Goal: Transaction & Acquisition: Purchase product/service

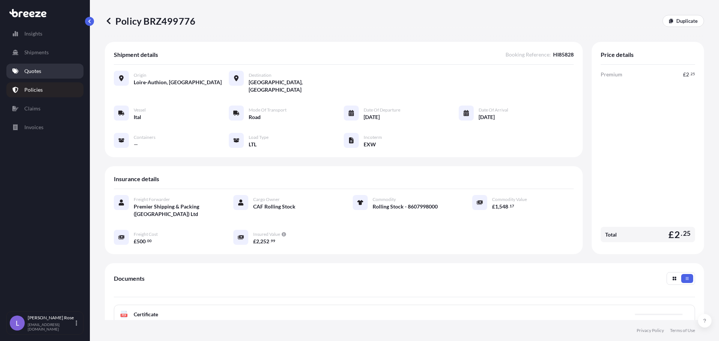
click at [31, 72] on p "Quotes" at bounding box center [32, 70] width 17 height 7
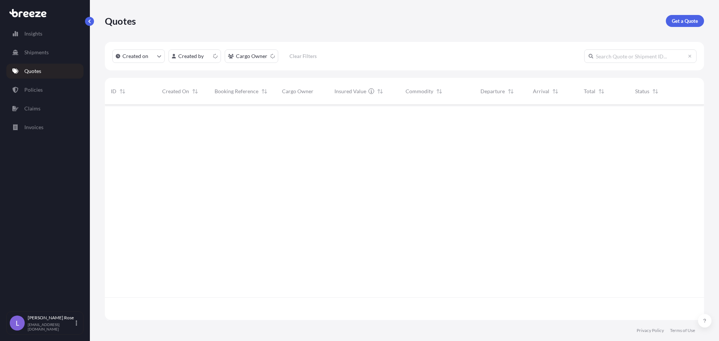
scroll to position [214, 594]
click at [688, 22] on p "Get a Quote" at bounding box center [685, 20] width 26 height 7
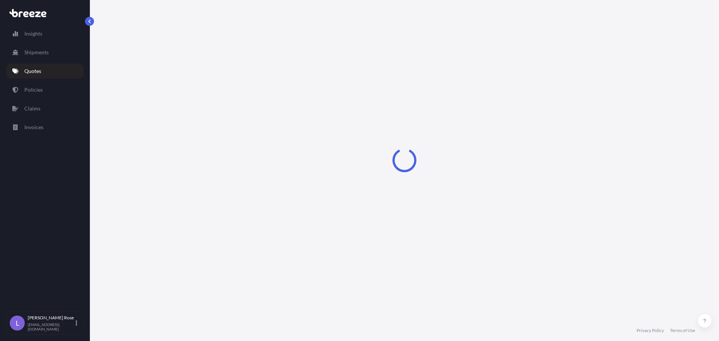
select select "Sea"
select select "1"
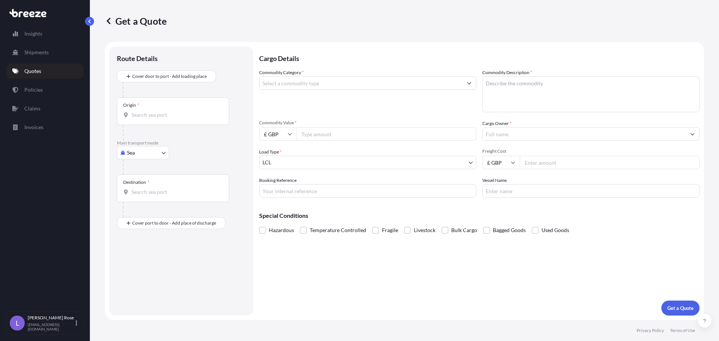
click at [139, 158] on body "Insights Shipments Quotes Policies Claims Invoices L [PERSON_NAME] [PERSON_NAME…" at bounding box center [359, 170] width 719 height 341
click at [138, 198] on span "Road" at bounding box center [137, 199] width 12 height 7
select select "Road"
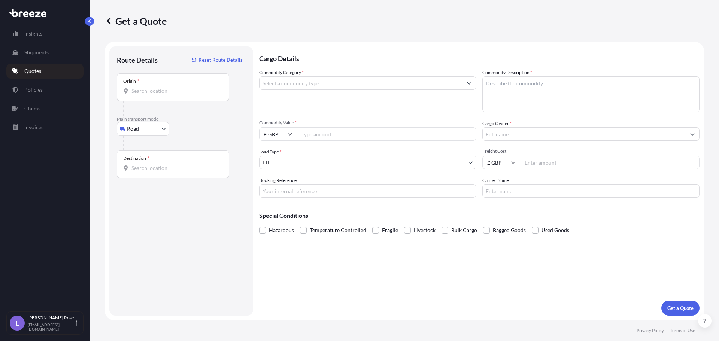
click at [144, 97] on div "Origin *" at bounding box center [173, 87] width 112 height 28
click at [144, 95] on input "Origin *" at bounding box center [176, 90] width 88 height 7
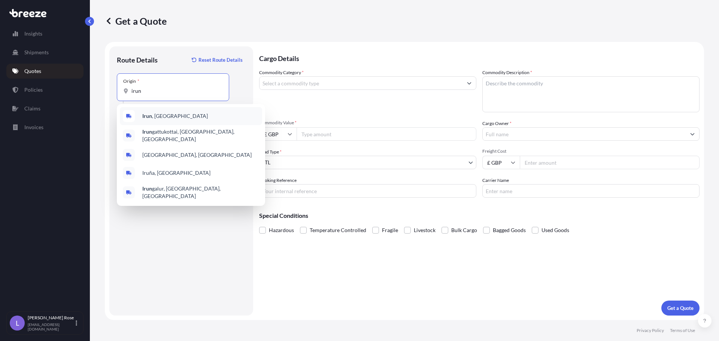
click at [159, 117] on span "[GEOGRAPHIC_DATA] , [GEOGRAPHIC_DATA]" at bounding box center [175, 115] width 66 height 7
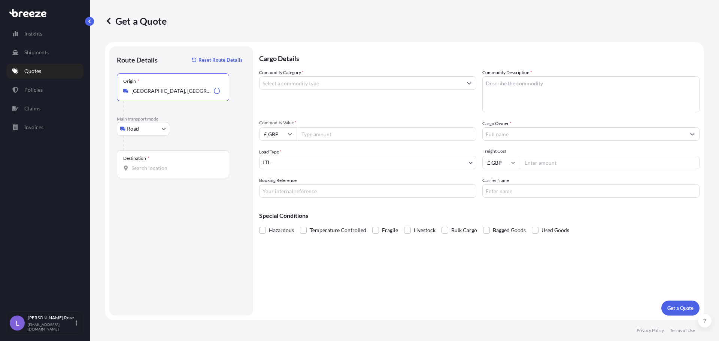
type input "[GEOGRAPHIC_DATA], [GEOGRAPHIC_DATA]"
click at [165, 159] on div "Destination *" at bounding box center [173, 165] width 112 height 28
click at [165, 165] on input "Destination *" at bounding box center [176, 168] width 88 height 7
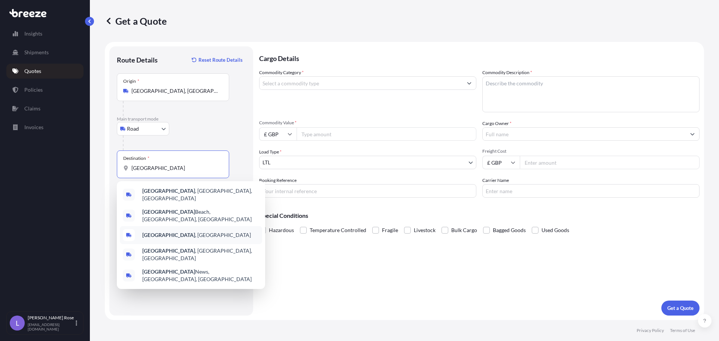
click at [159, 226] on div "[GEOGRAPHIC_DATA] , [GEOGRAPHIC_DATA]" at bounding box center [191, 235] width 142 height 18
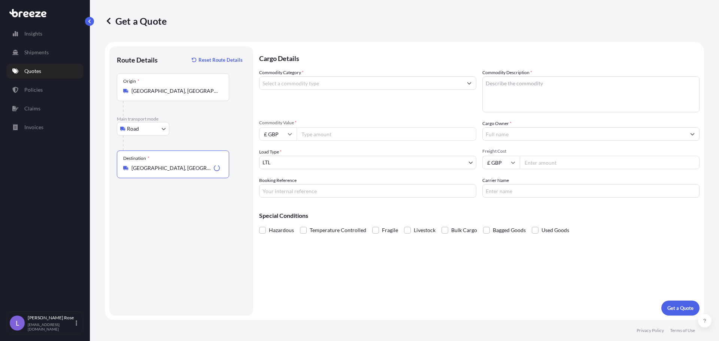
type input "[GEOGRAPHIC_DATA], [GEOGRAPHIC_DATA]"
click at [272, 86] on input "Commodity Category *" at bounding box center [361, 82] width 203 height 13
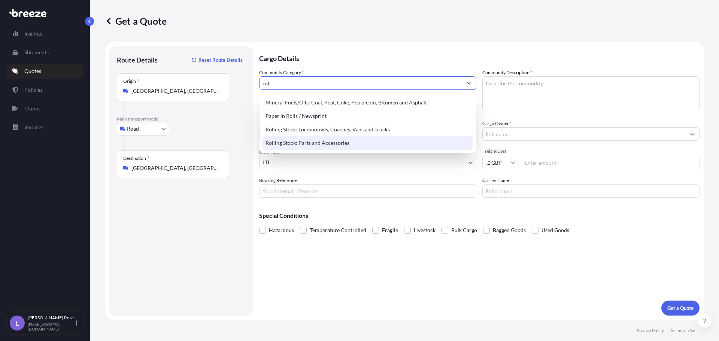
click at [300, 143] on div "Rolling Stock: Parts and Accessories" at bounding box center [368, 142] width 211 height 13
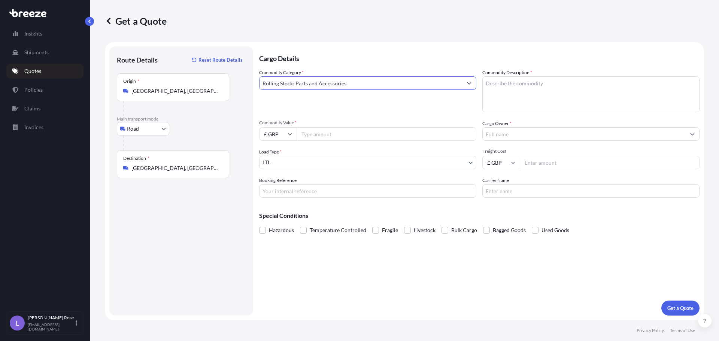
type input "Rolling Stock: Parts and Accessories"
click at [504, 99] on textarea "Commodity Description *" at bounding box center [591, 94] width 217 height 36
type textarea "Rolling Stock - 8607998000"
click at [419, 131] on input "Commodity Value *" at bounding box center [387, 133] width 180 height 13
click at [329, 128] on input "Commodity Value *" at bounding box center [387, 133] width 180 height 13
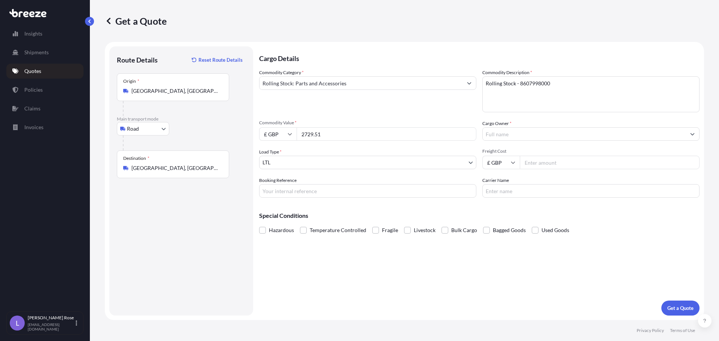
type input "2729.51"
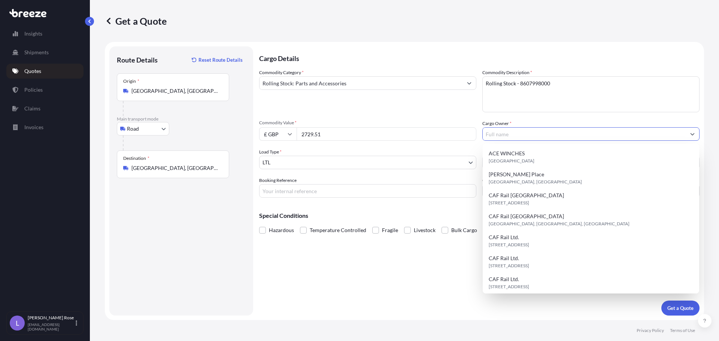
click at [522, 135] on input "Cargo Owner *" at bounding box center [584, 133] width 203 height 13
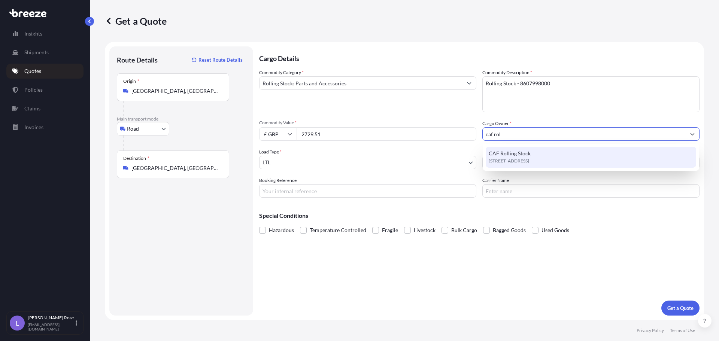
click at [519, 158] on span "[STREET_ADDRESS]" at bounding box center [509, 160] width 40 height 7
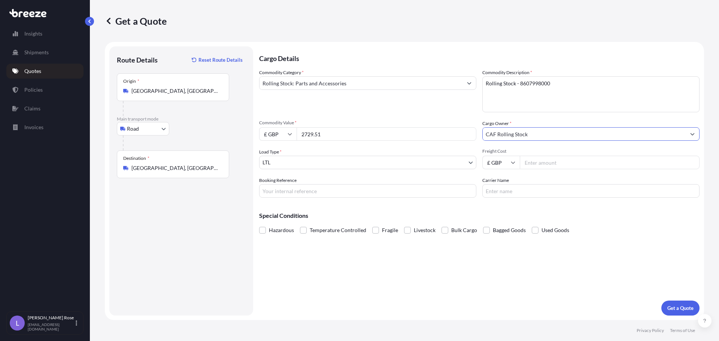
type input "CAF Rolling Stock"
click at [278, 132] on input "£ GBP" at bounding box center [277, 133] width 37 height 13
click at [277, 159] on div "€ EUR" at bounding box center [277, 155] width 31 height 14
type input "€ EUR"
click at [553, 161] on input "Freight Cost" at bounding box center [610, 162] width 180 height 13
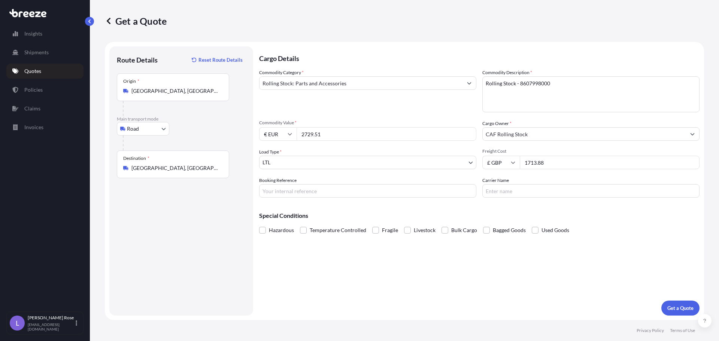
type input "1713.88"
click at [459, 190] on input "Booking Reference" at bounding box center [367, 190] width 217 height 13
type input "HI85812"
type input "Trans Europe"
click at [672, 306] on p "Get a Quote" at bounding box center [681, 308] width 26 height 7
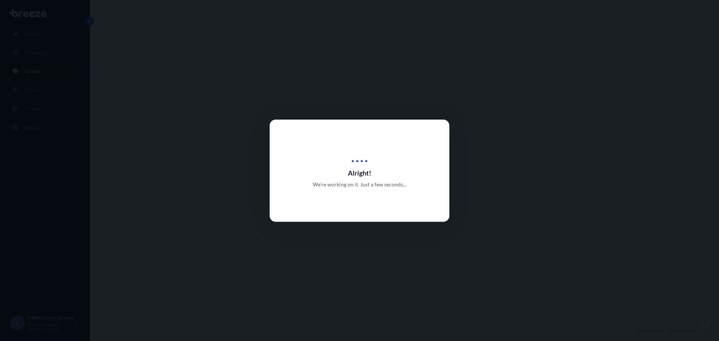
select select "Road"
select select "1"
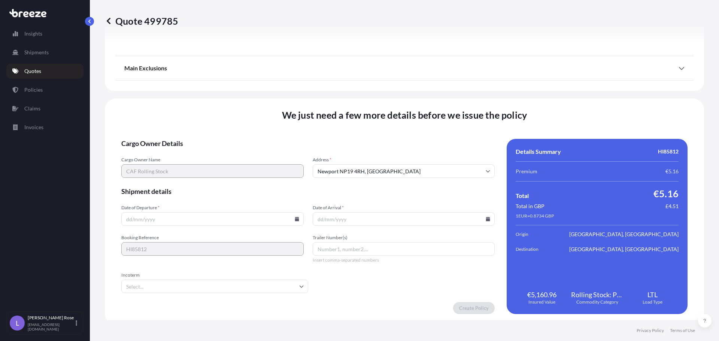
scroll to position [848, 0]
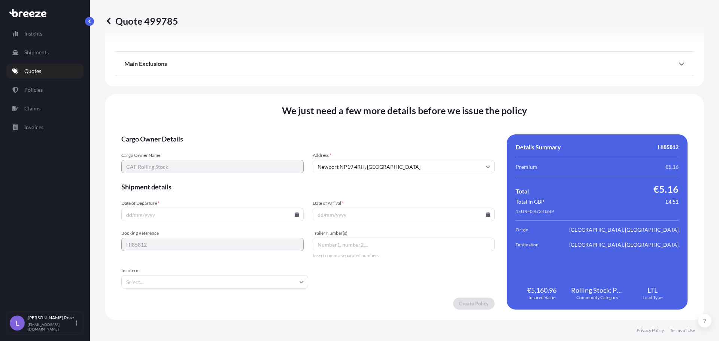
click at [298, 215] on input "Date of Departure *" at bounding box center [212, 214] width 182 height 13
click at [295, 215] on icon at bounding box center [297, 214] width 4 height 4
click at [194, 162] on button "24" at bounding box center [194, 162] width 12 height 12
type input "[DATE]"
click at [486, 216] on icon at bounding box center [488, 214] width 4 height 4
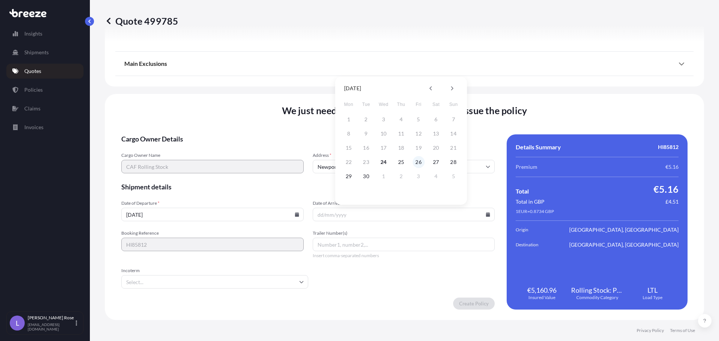
click at [419, 163] on button "26" at bounding box center [419, 162] width 12 height 12
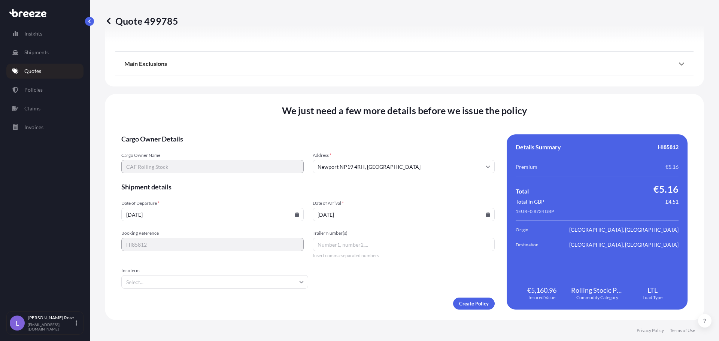
type input "[DATE]"
click at [278, 285] on input "Incoterm" at bounding box center [214, 281] width 187 height 13
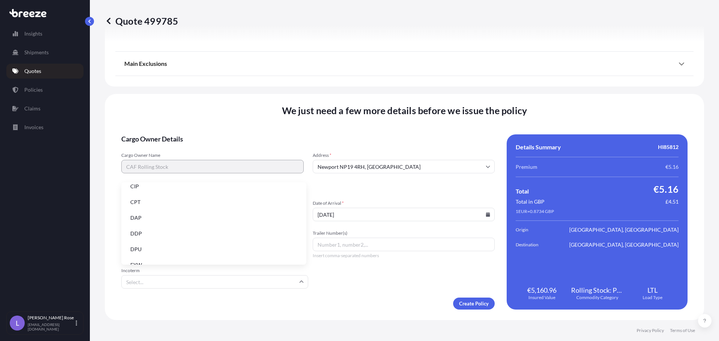
scroll to position [75, 0]
click at [145, 233] on li "EXW" at bounding box center [213, 228] width 179 height 14
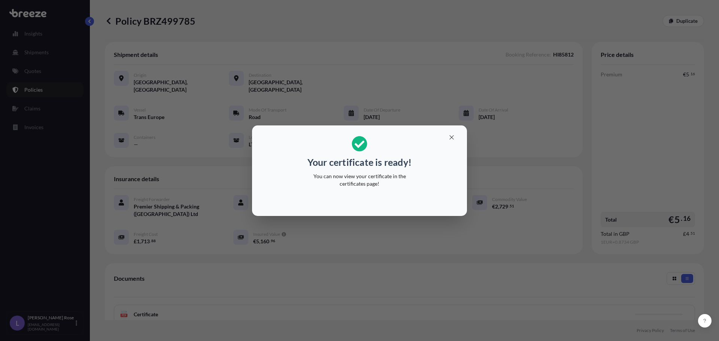
click at [430, 258] on div "Your certificate is ready! You can now view your certificate in the certificate…" at bounding box center [359, 170] width 719 height 341
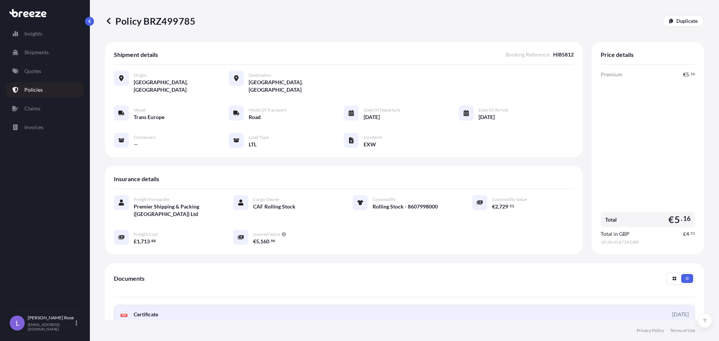
click at [160, 306] on link "PDF Certificate [DATE]" at bounding box center [405, 314] width 582 height 19
